Goal: Check status: Check status

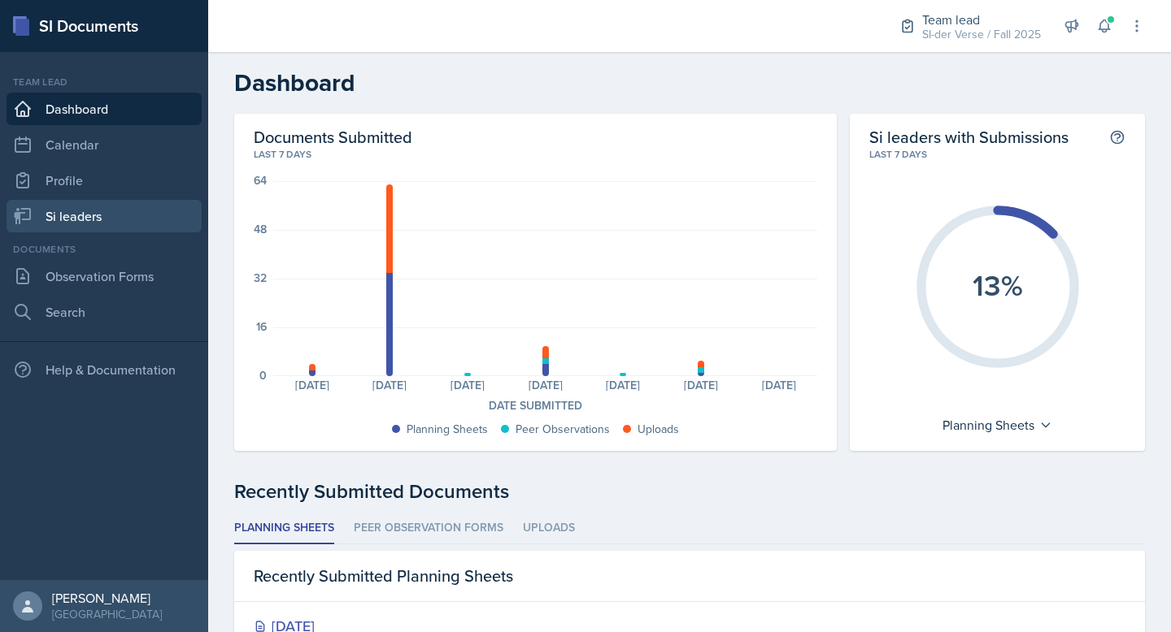
click at [77, 219] on link "Si leaders" at bounding box center [104, 216] width 195 height 33
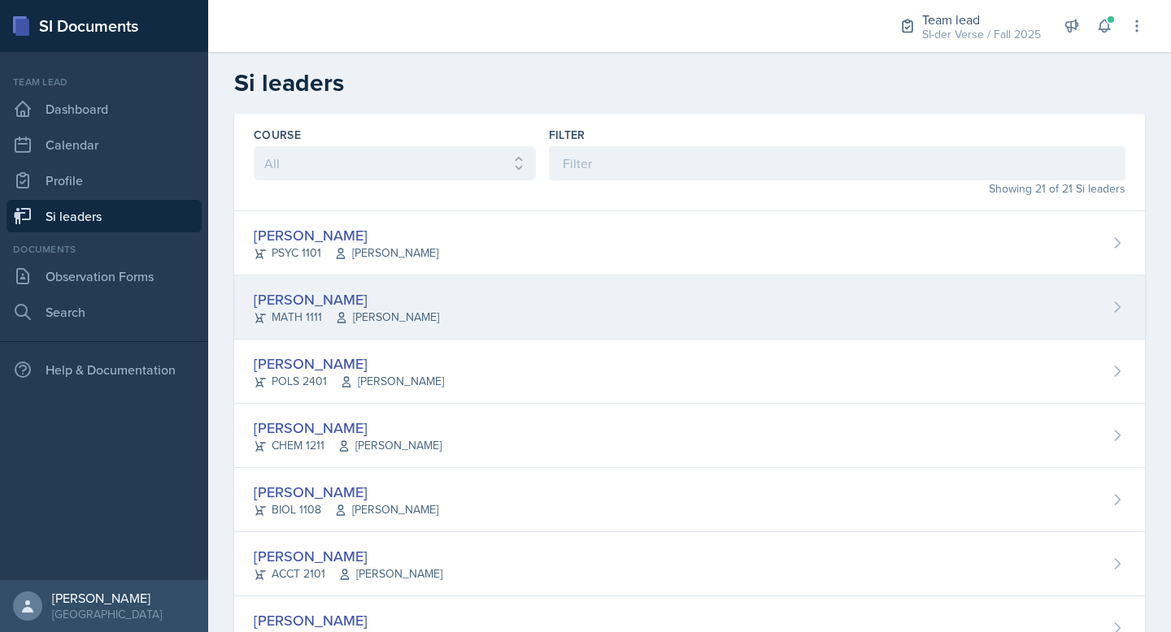
click at [349, 298] on div "[PERSON_NAME]" at bounding box center [346, 300] width 185 height 22
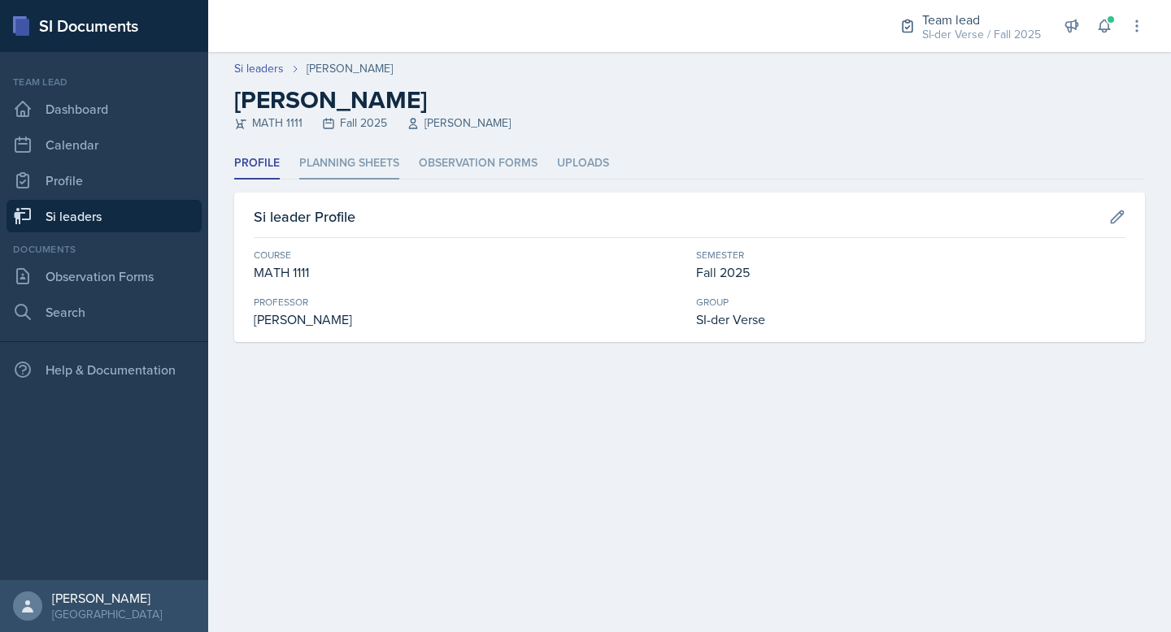
click at [320, 160] on li "Planning Sheets" at bounding box center [349, 164] width 100 height 32
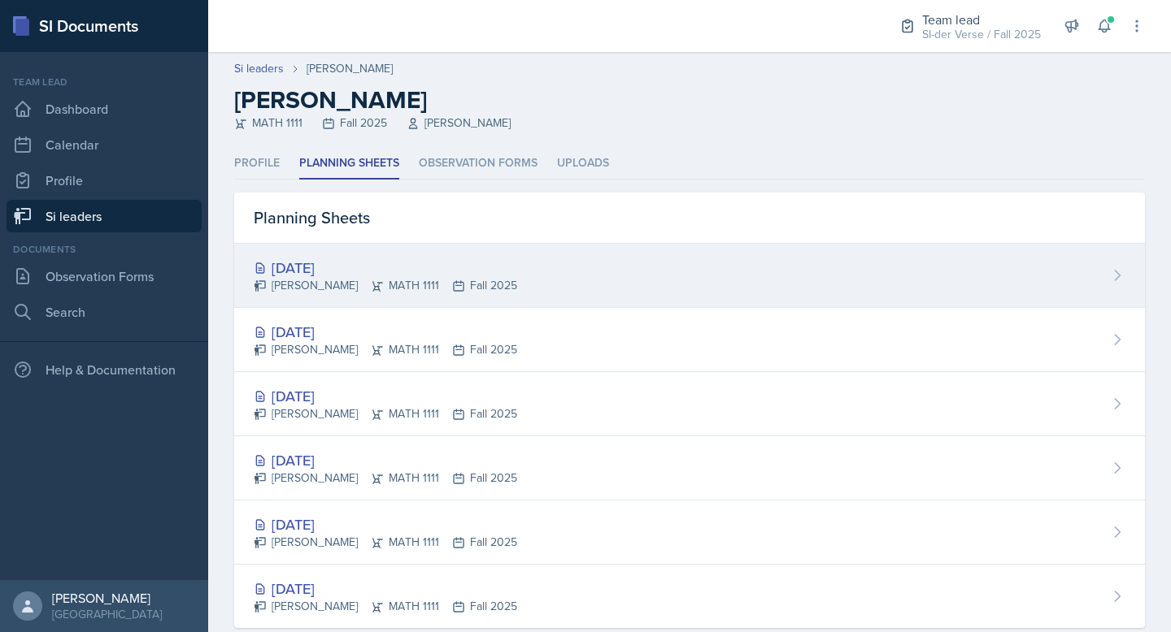
click at [307, 265] on div "[DATE]" at bounding box center [385, 268] width 263 height 22
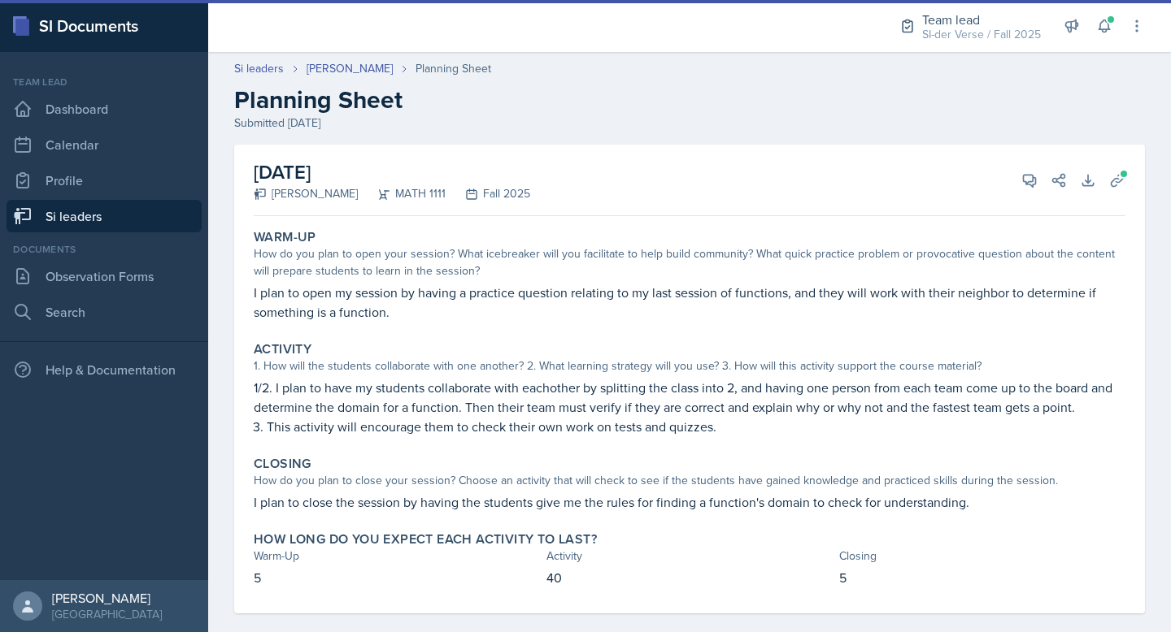
click at [1008, 187] on div "View Comments Comments Send Share" at bounding box center [1037, 180] width 59 height 16
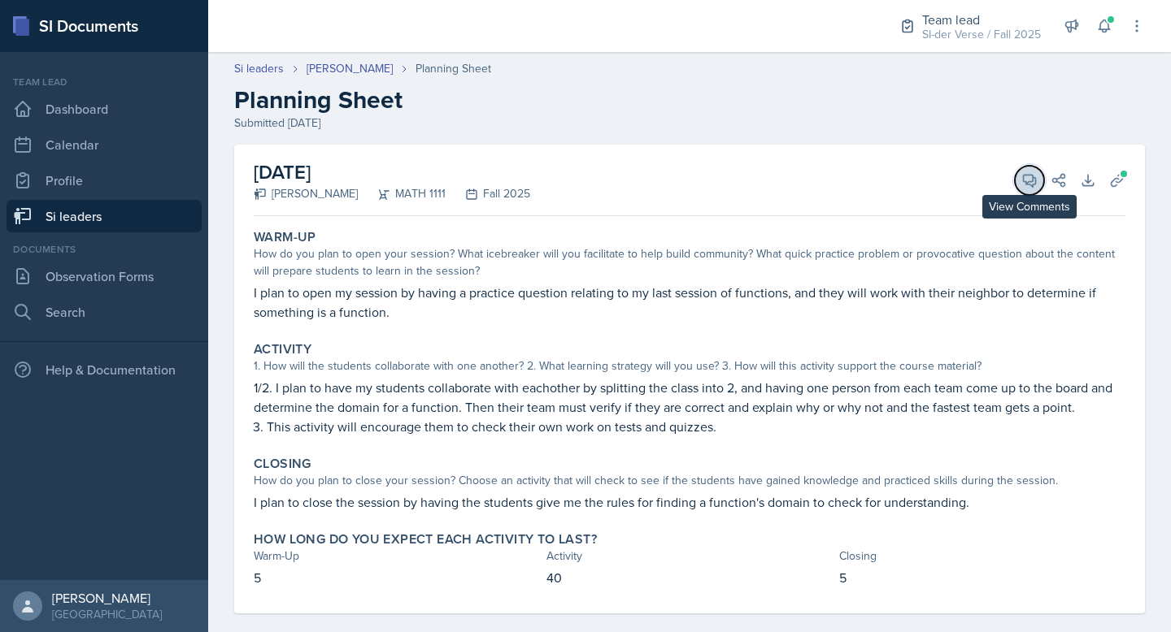
click at [1021, 181] on icon at bounding box center [1029, 180] width 16 height 16
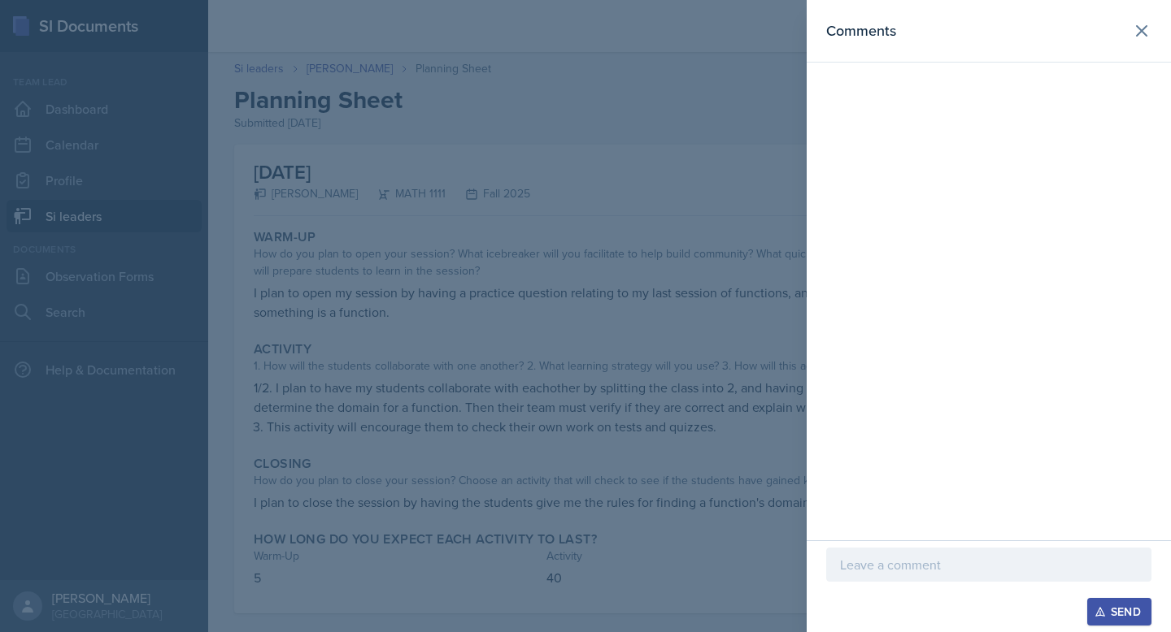
click at [736, 170] on div at bounding box center [585, 316] width 1171 height 632
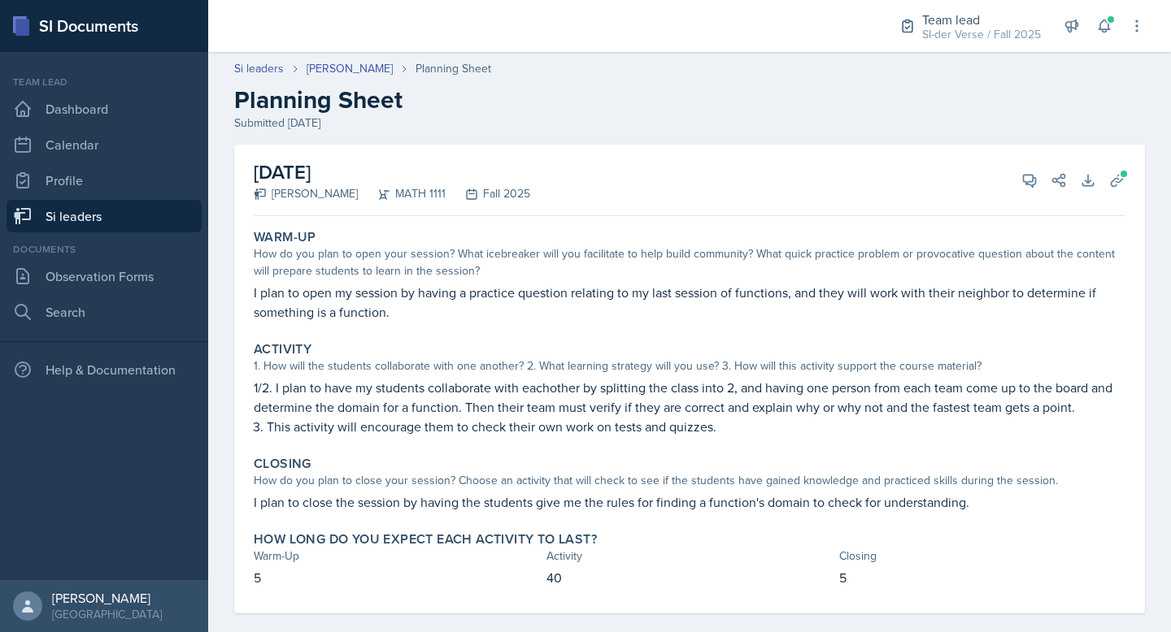
click at [91, 211] on link "Si leaders" at bounding box center [104, 216] width 195 height 33
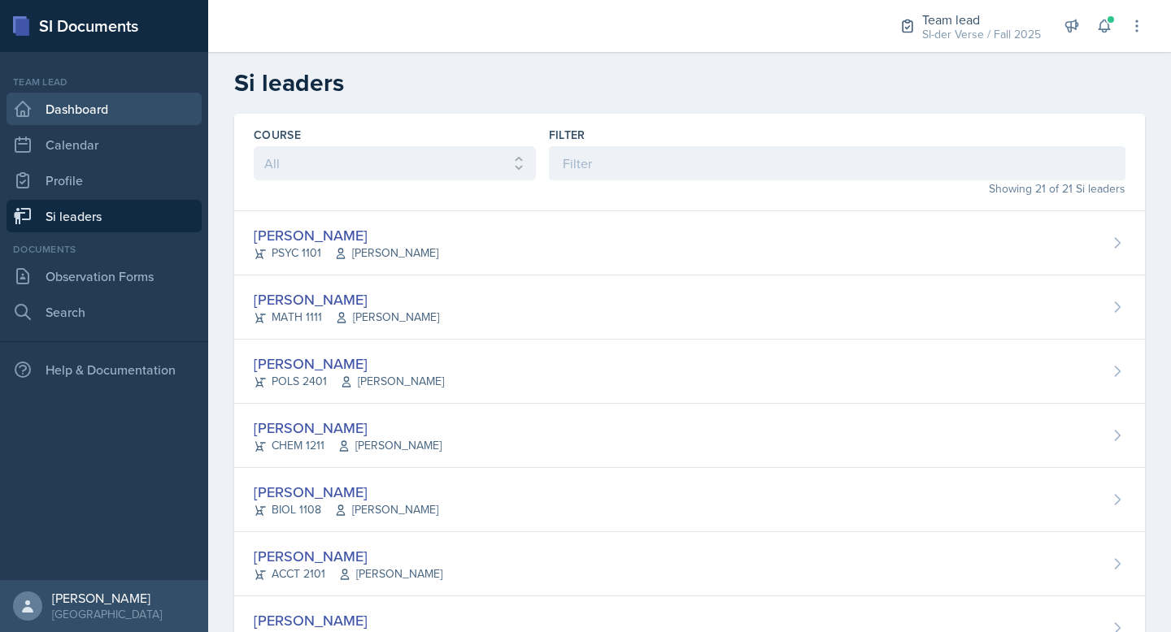
click at [90, 104] on link "Dashboard" at bounding box center [104, 109] width 195 height 33
